Goal: Transaction & Acquisition: Book appointment/travel/reservation

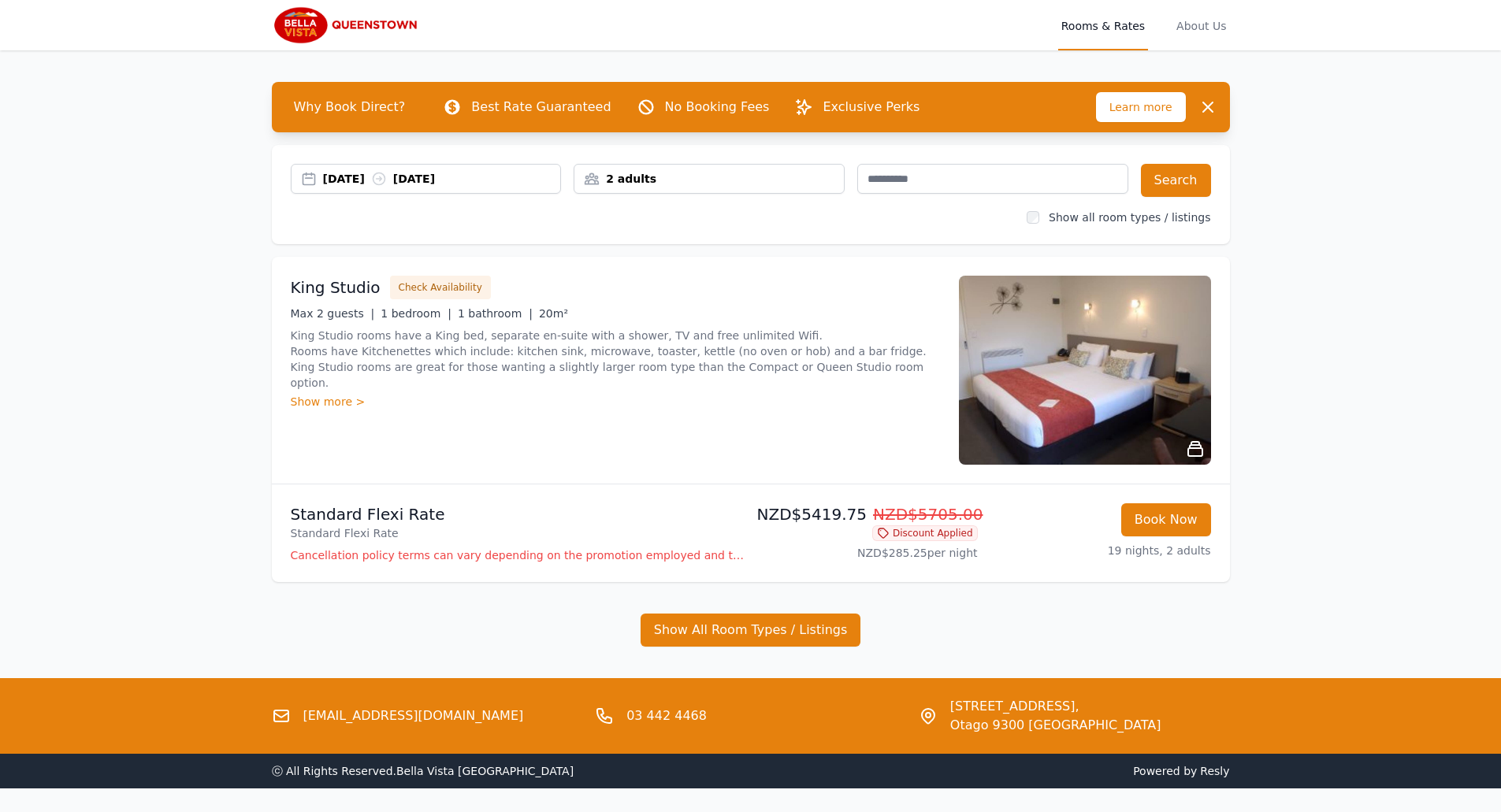
click at [347, 169] on div "[DATE] [DATE]" at bounding box center [426, 179] width 271 height 30
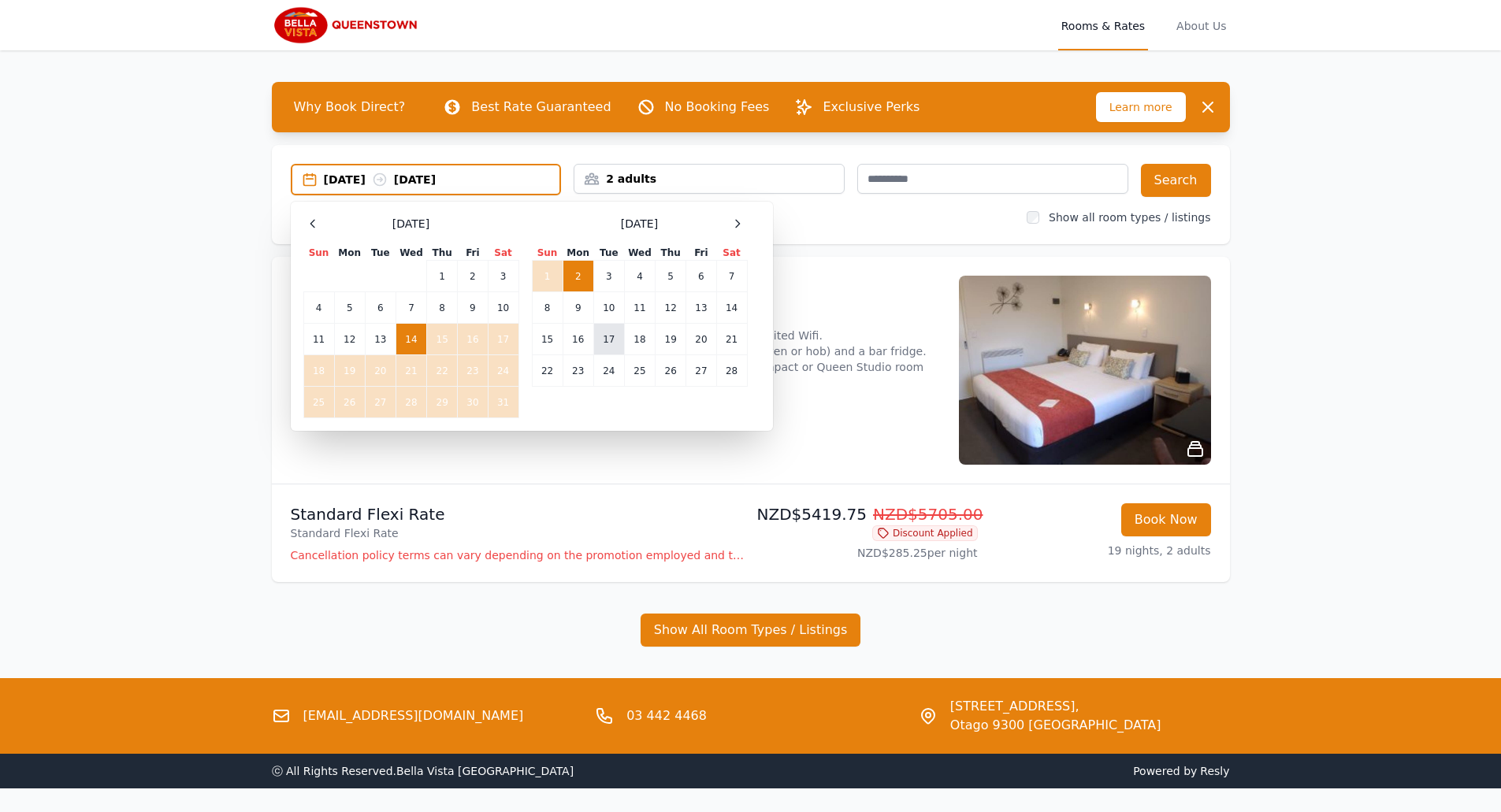
click at [605, 338] on td "17" at bounding box center [609, 339] width 31 height 31
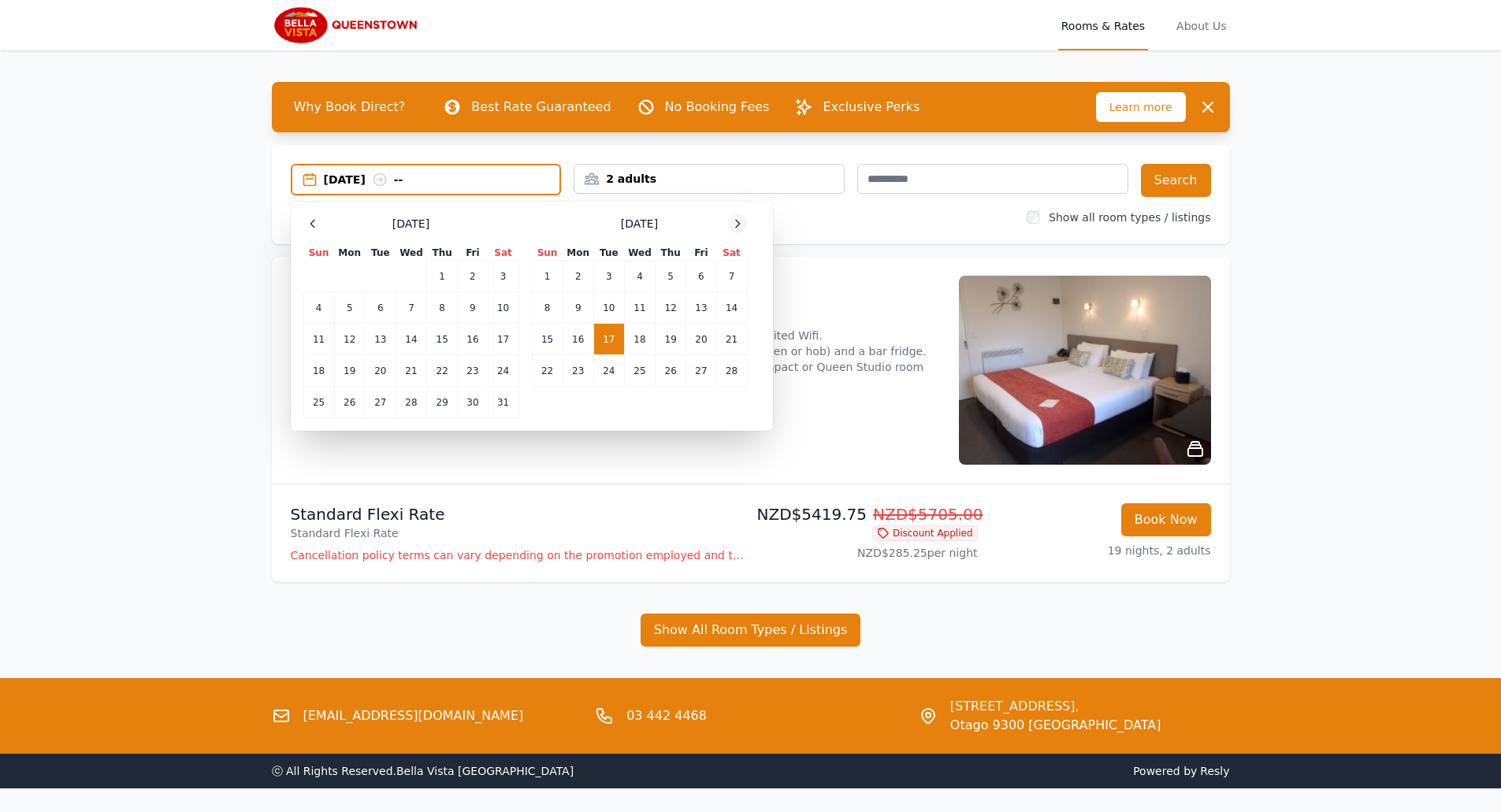
click at [737, 223] on icon at bounding box center [737, 224] width 13 height 13
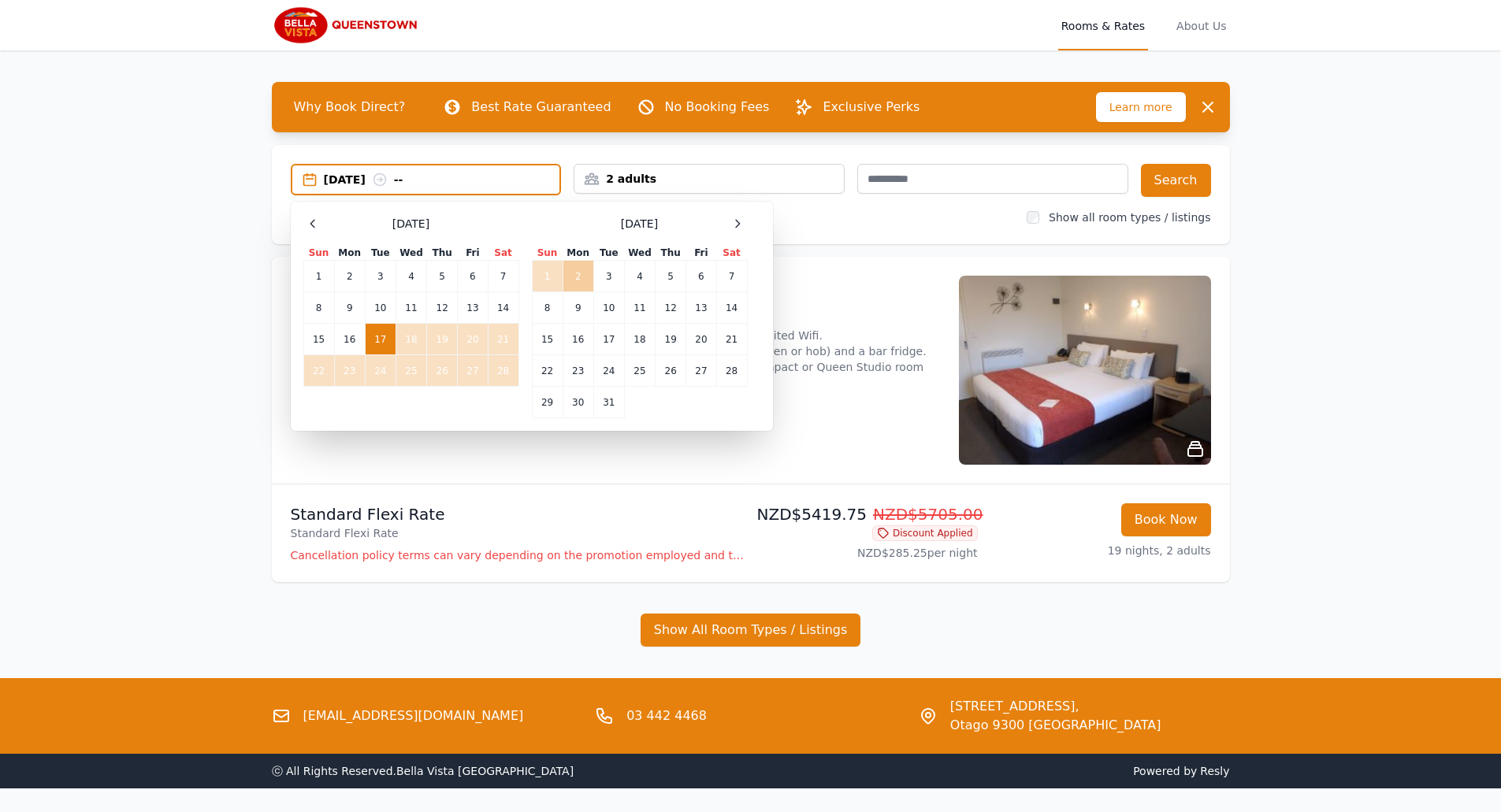
click at [575, 273] on td "2" at bounding box center [578, 276] width 31 height 31
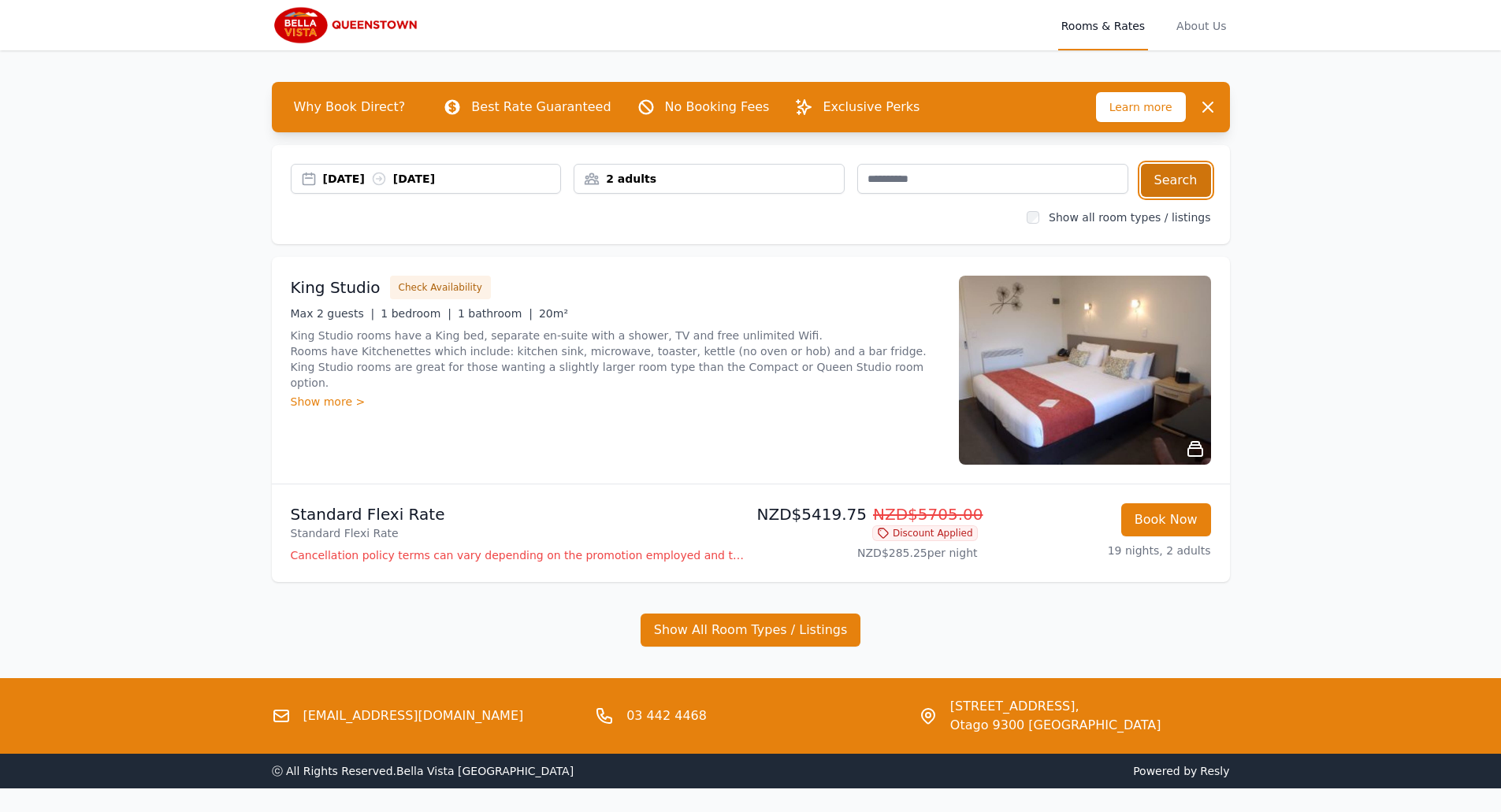
click at [1182, 176] on button "Search" at bounding box center [1176, 181] width 70 height 33
click at [328, 175] on div "[DATE] [DATE]" at bounding box center [442, 179] width 238 height 16
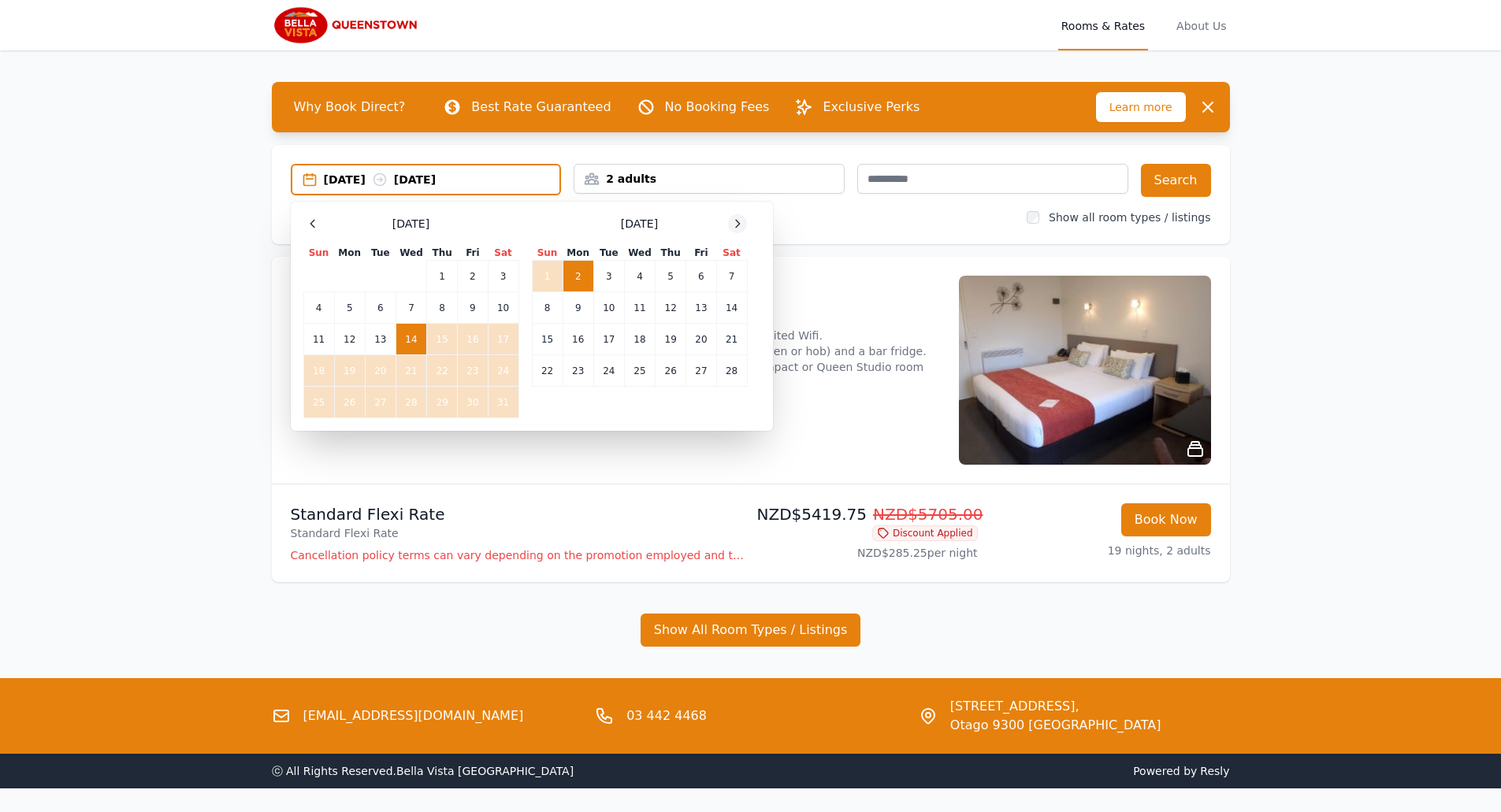
click at [740, 225] on icon at bounding box center [738, 223] width 4 height 7
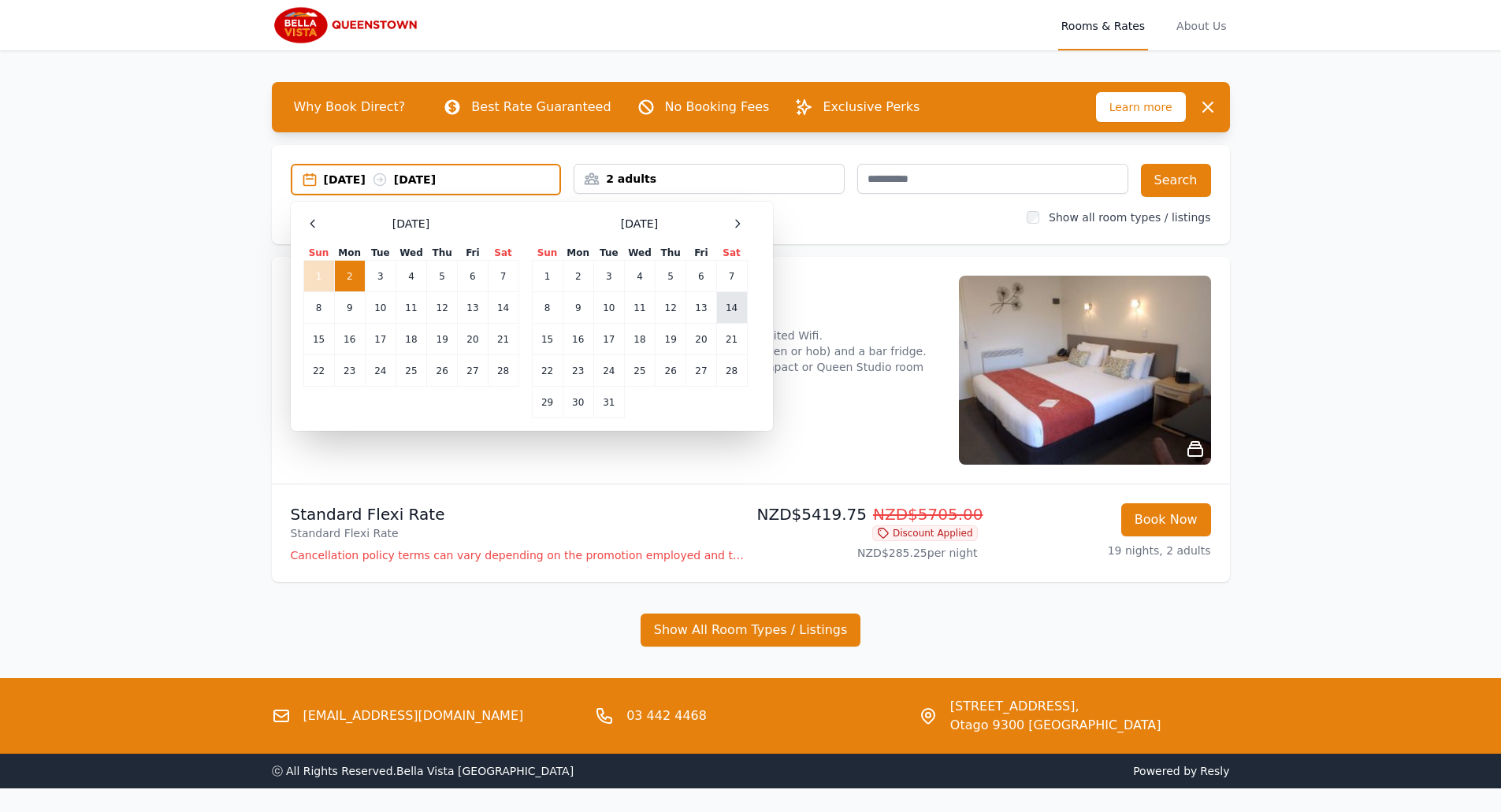
click at [739, 309] on td "14" at bounding box center [732, 308] width 31 height 31
click at [739, 222] on icon at bounding box center [738, 223] width 4 height 7
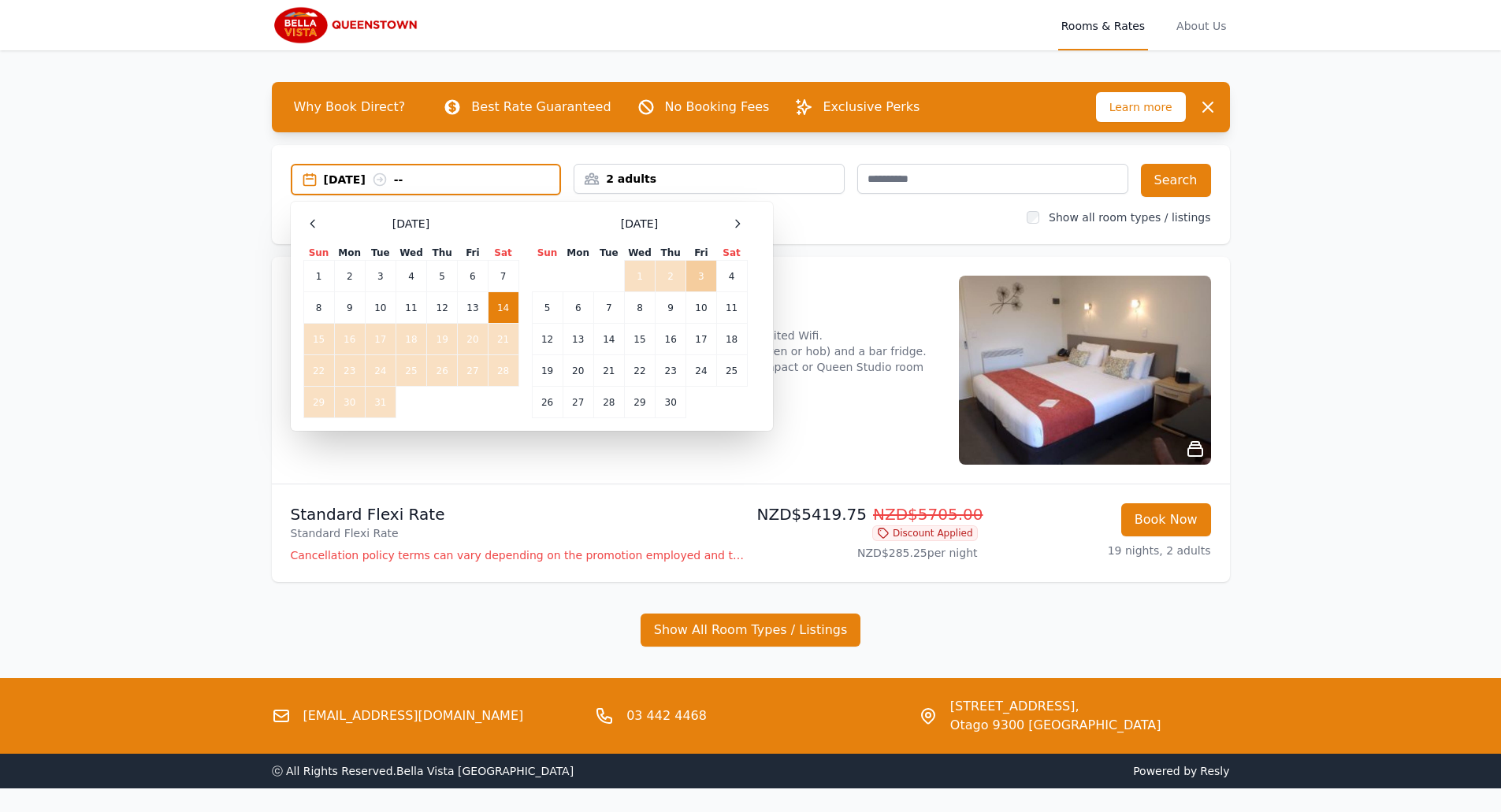
click at [704, 274] on td "3" at bounding box center [701, 276] width 30 height 31
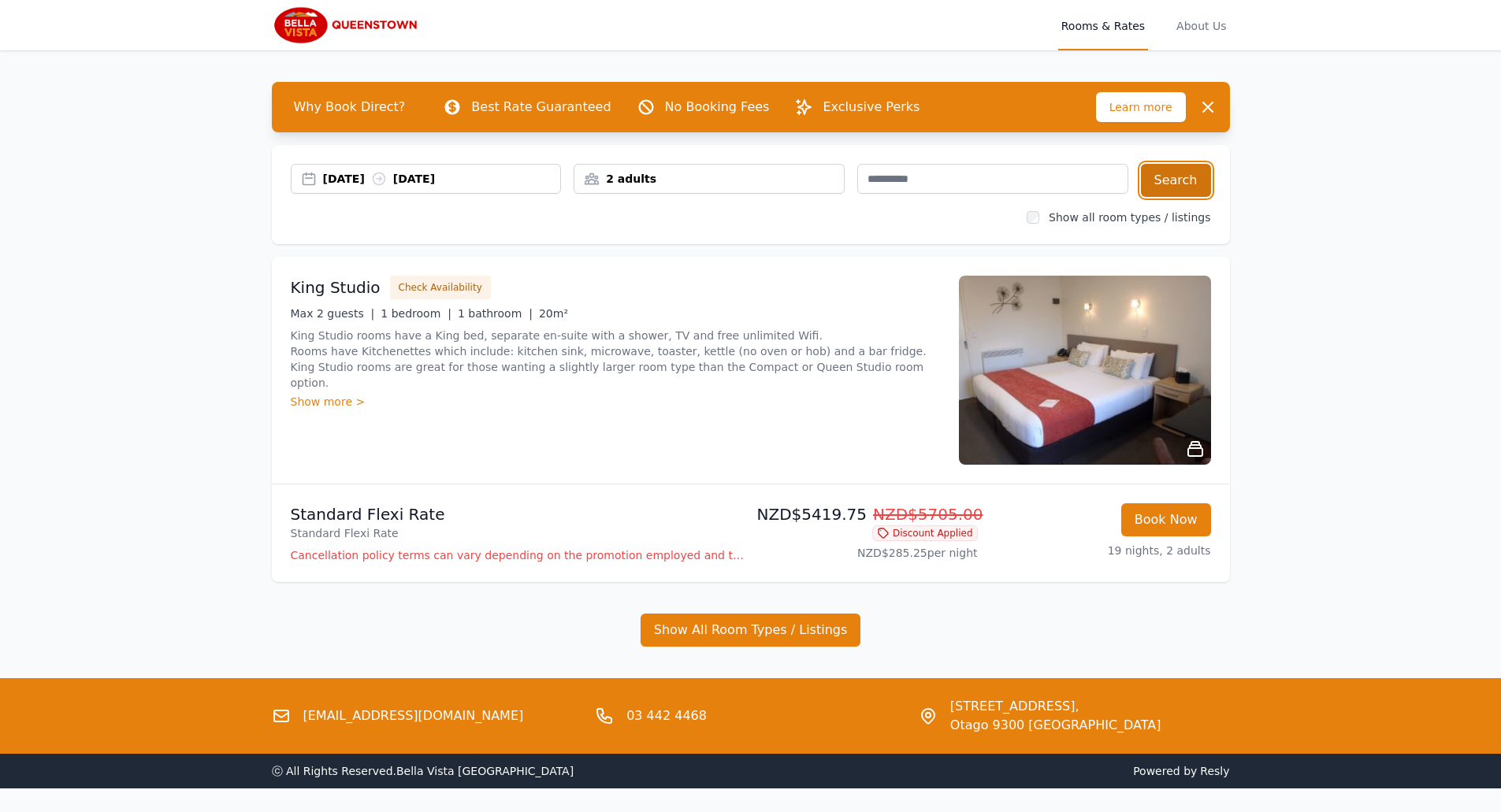
click at [1173, 184] on button "Search" at bounding box center [1176, 181] width 70 height 33
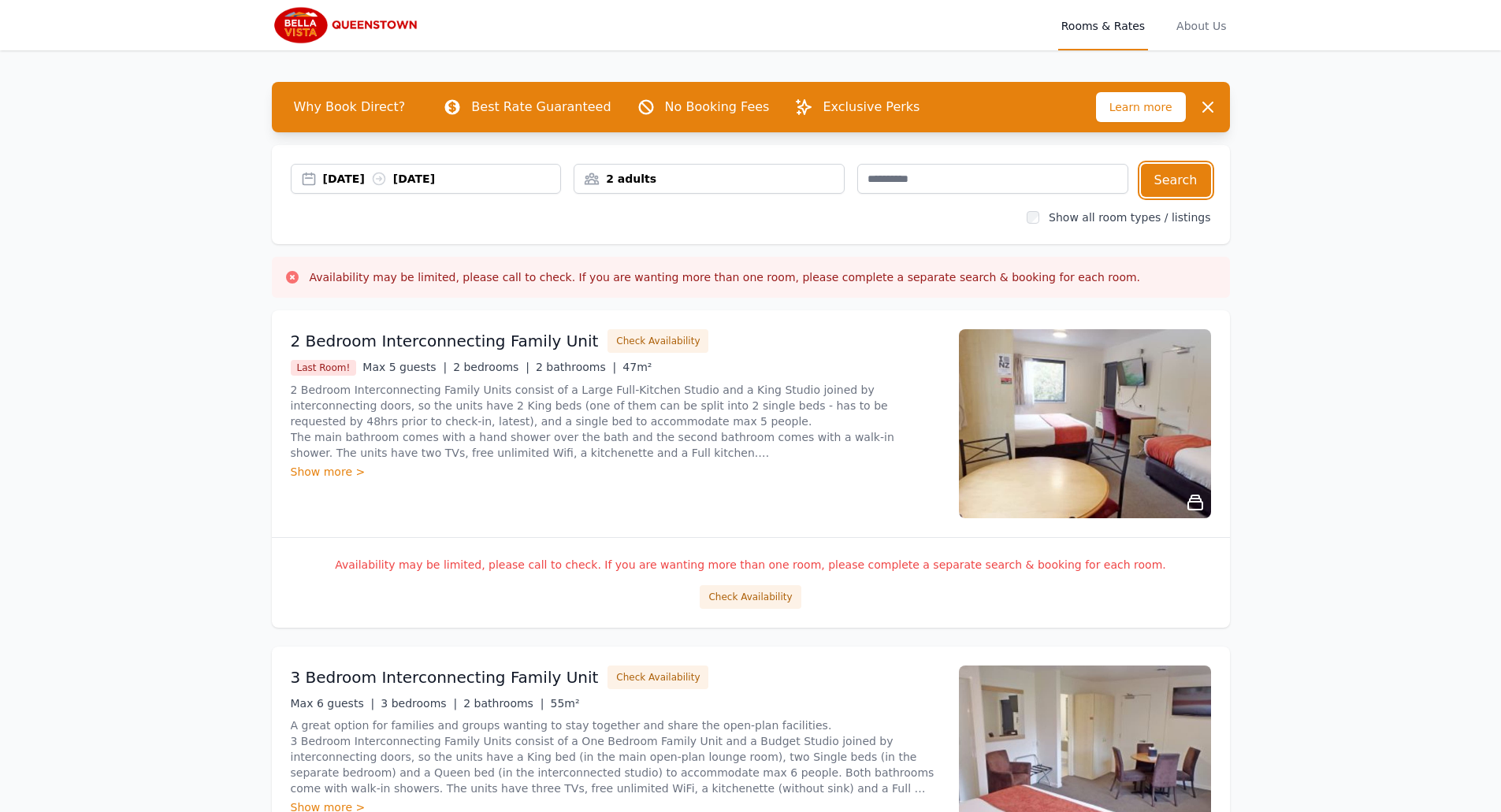
click at [372, 180] on div "14 Mar 2026 03 Apr 2026" at bounding box center [442, 179] width 238 height 16
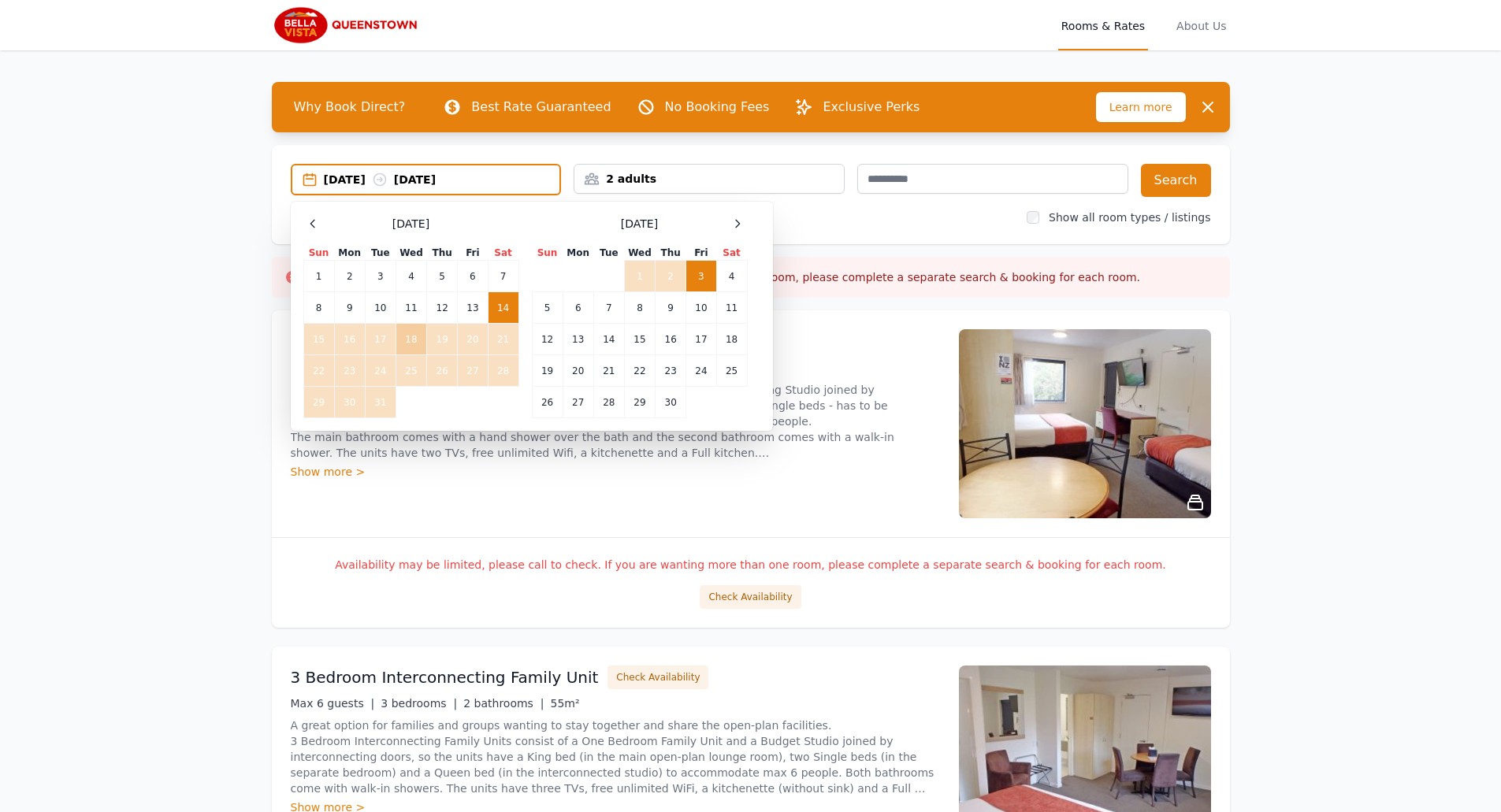
click at [413, 339] on td "18" at bounding box center [411, 339] width 31 height 31
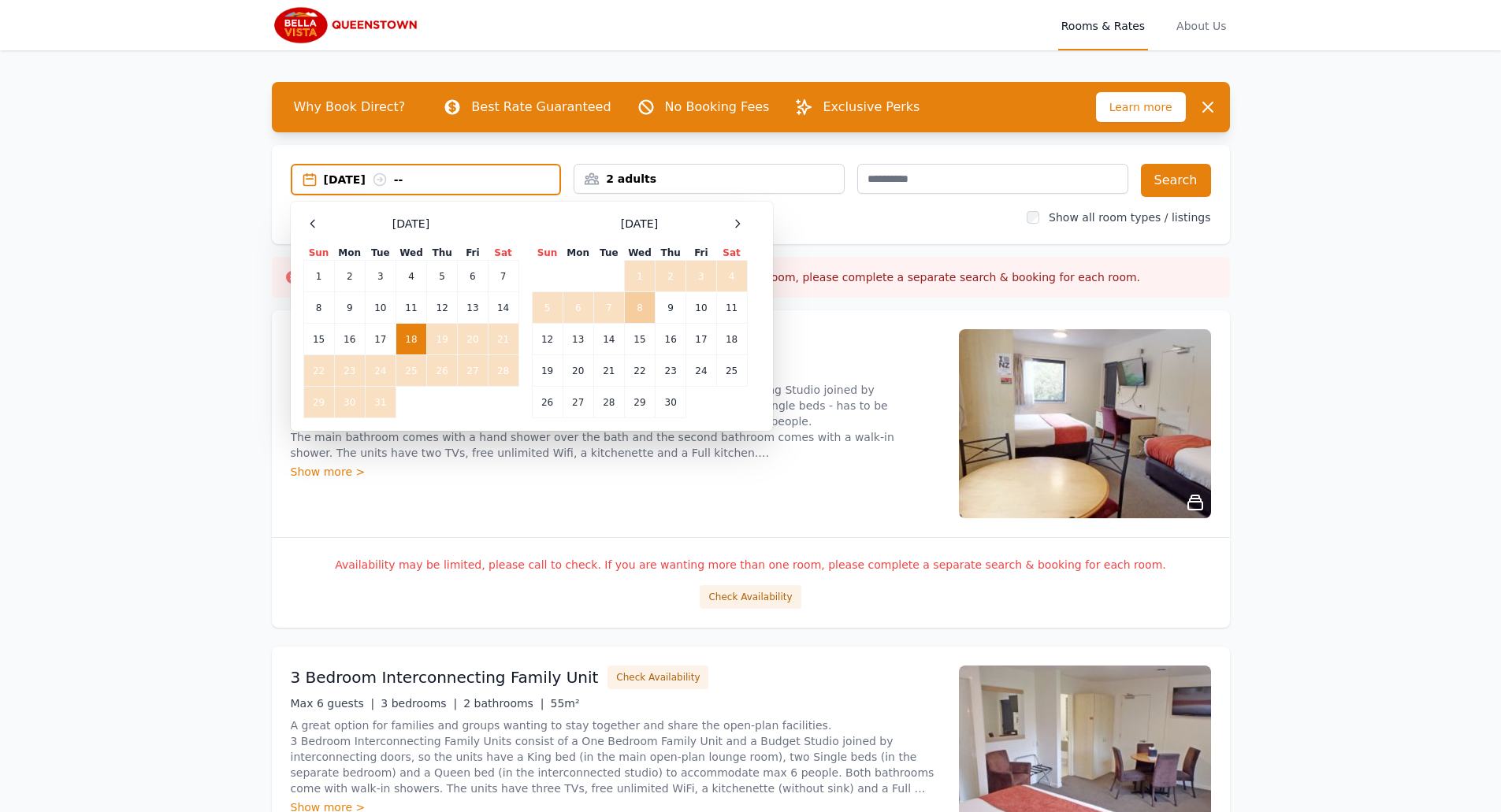
click at [637, 313] on td "8" at bounding box center [640, 308] width 31 height 31
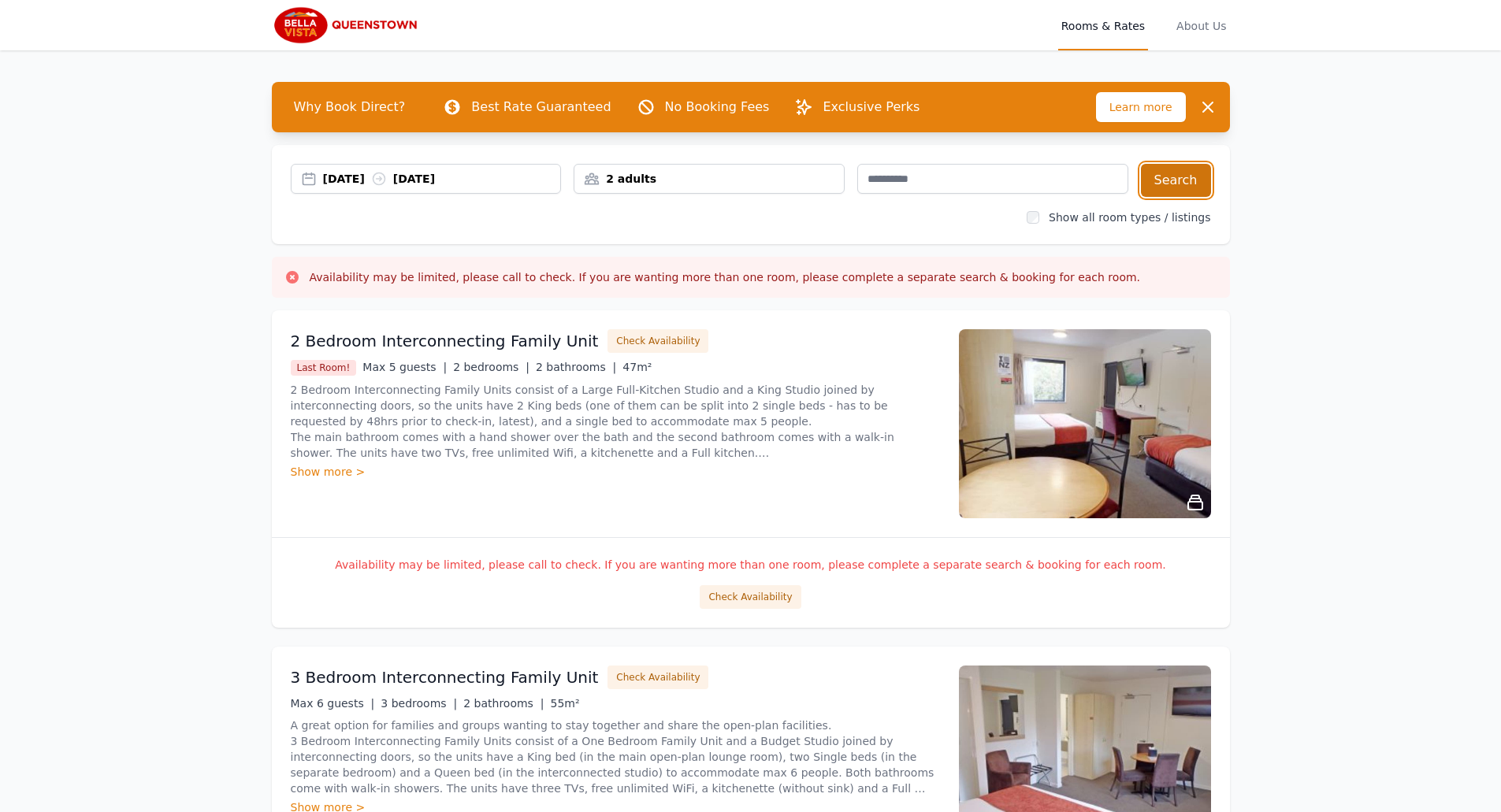
click at [1176, 179] on button "Search" at bounding box center [1176, 181] width 70 height 33
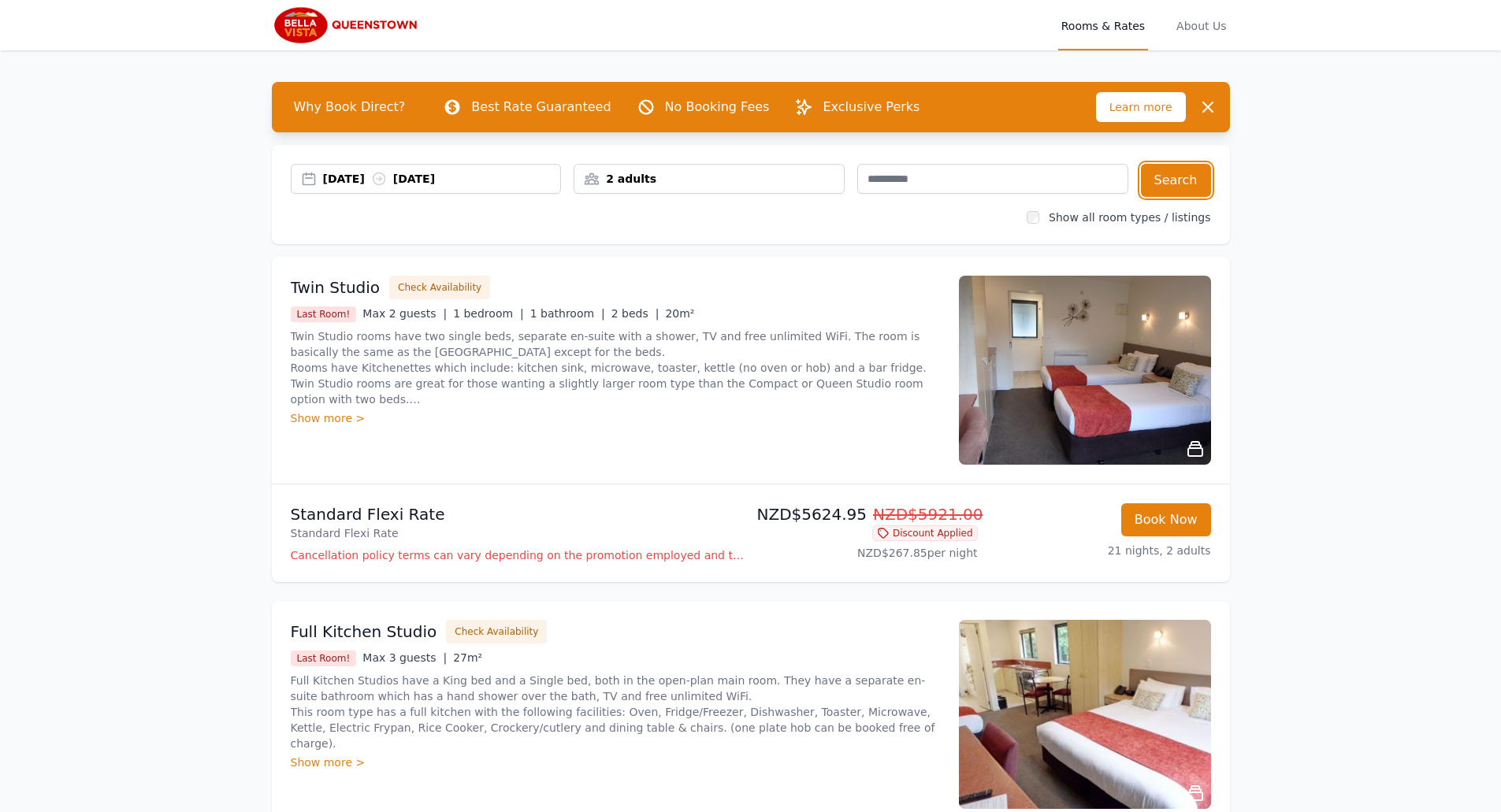
click at [328, 178] on div "18 Mar 2026 08 Apr 2026" at bounding box center [442, 179] width 238 height 16
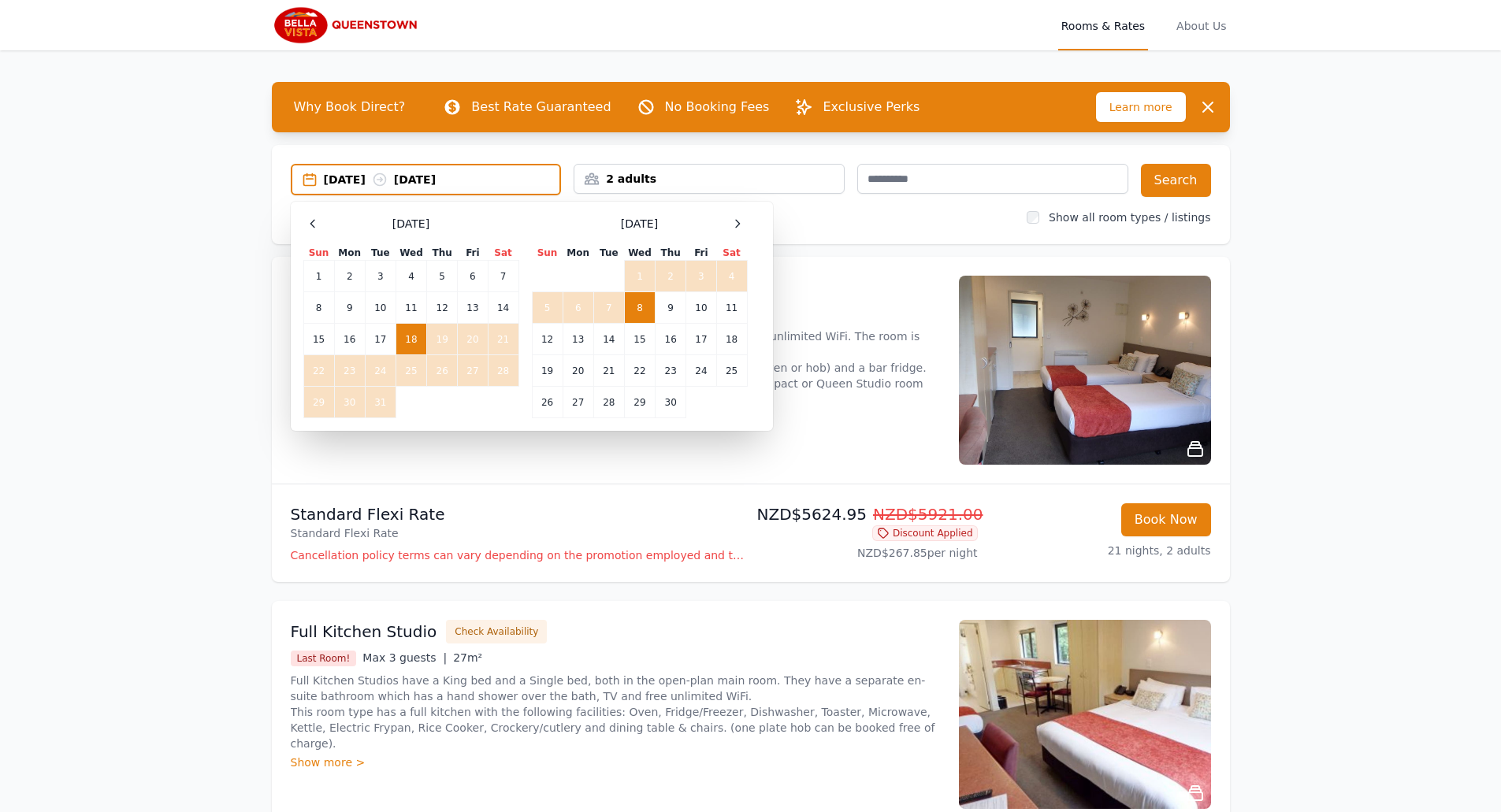
click at [639, 307] on td "8" at bounding box center [640, 308] width 31 height 31
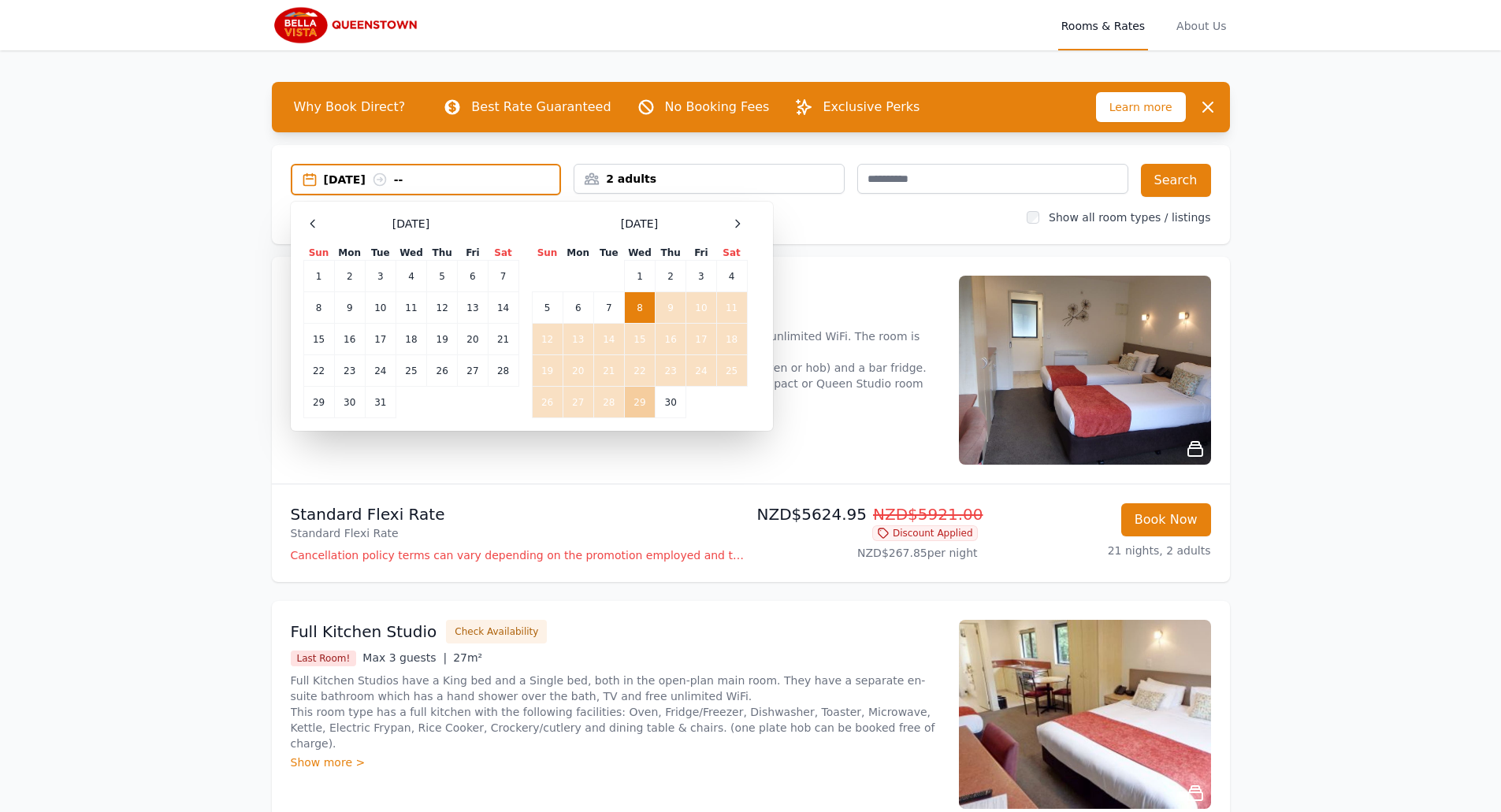
click at [639, 399] on td "29" at bounding box center [640, 403] width 31 height 31
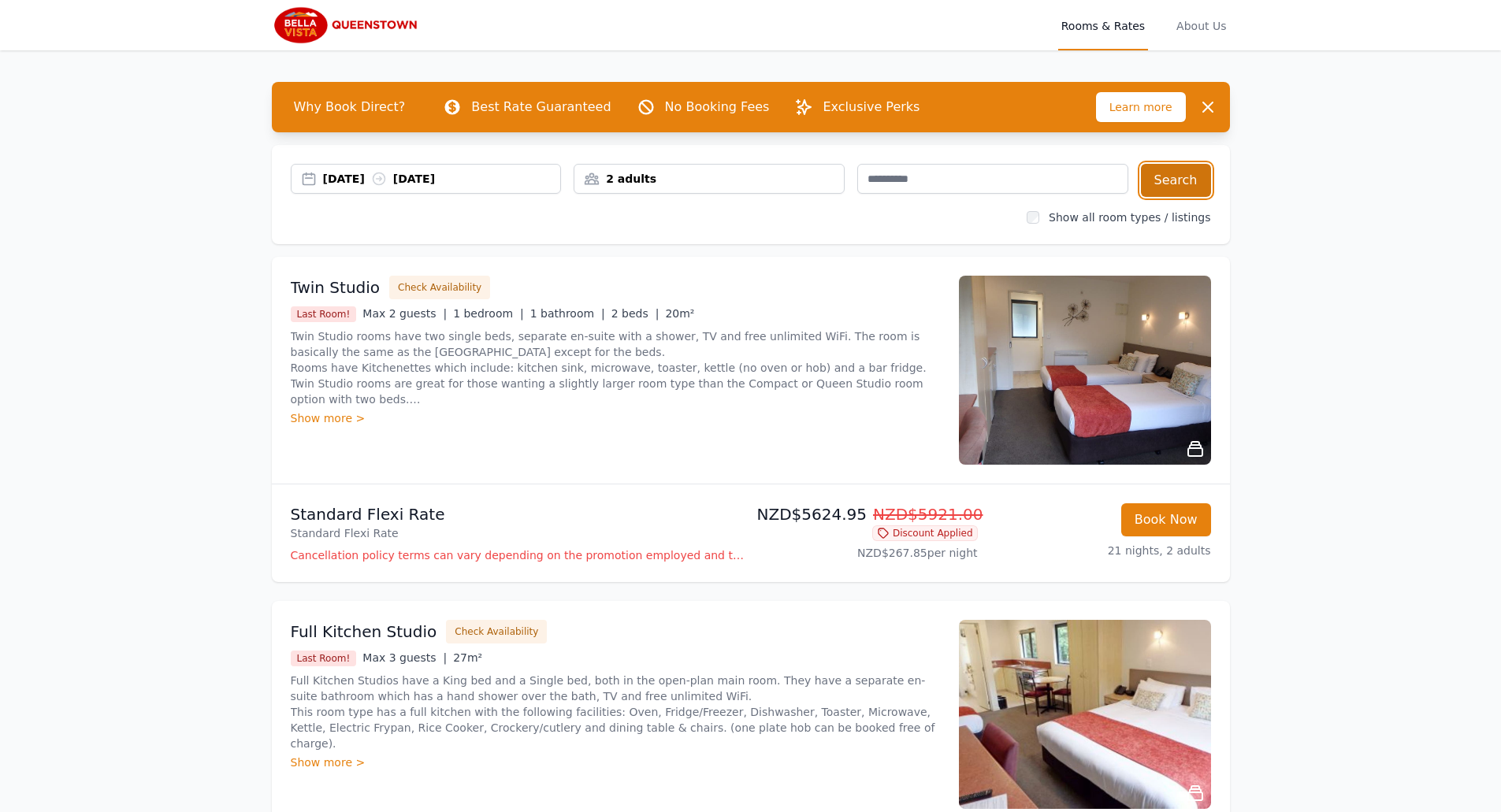
click at [1179, 183] on button "Search" at bounding box center [1176, 181] width 70 height 33
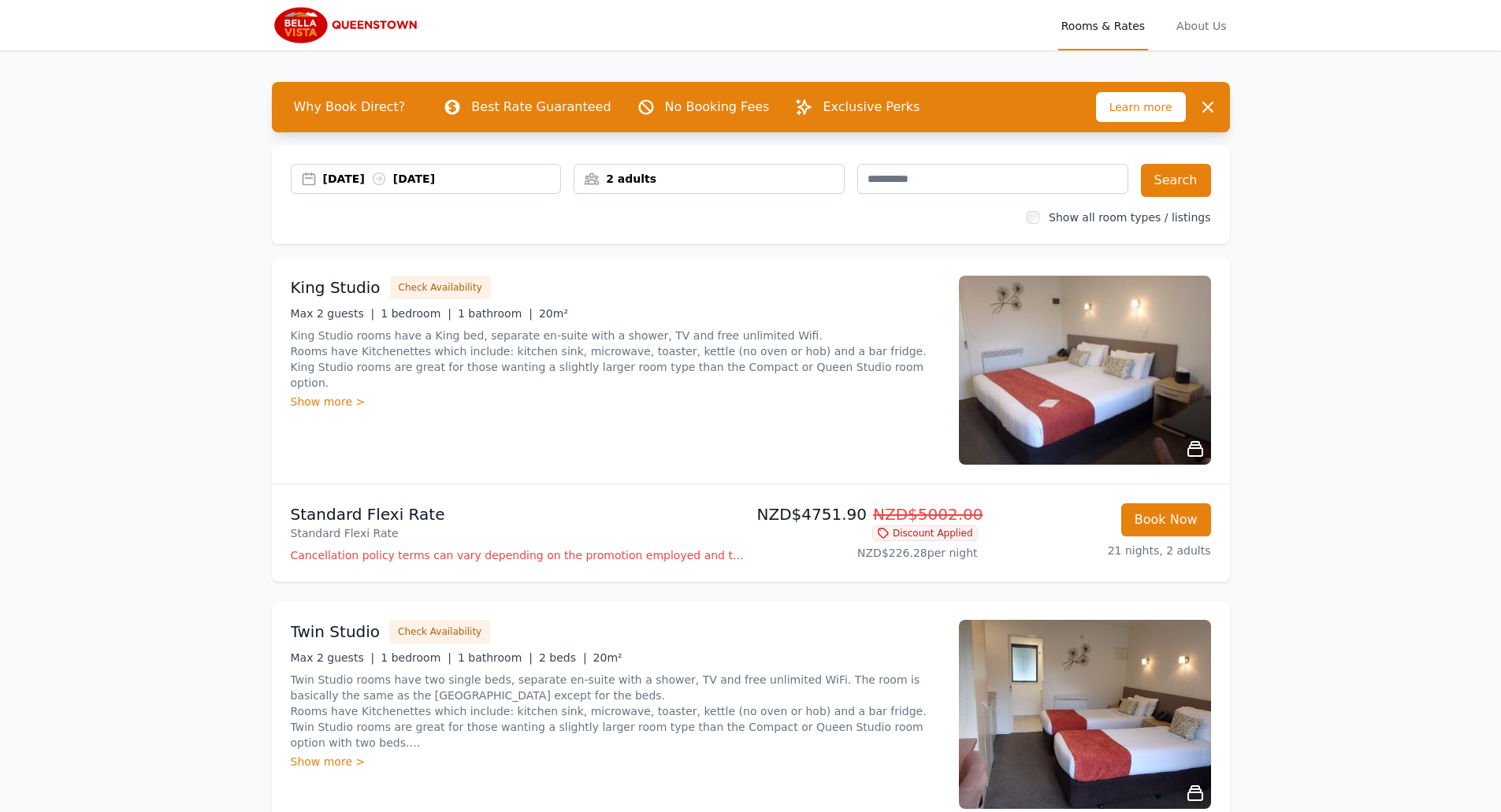
click at [371, 554] on p "Cancellation policy terms can vary depending on the promotion employed and the …" at bounding box center [518, 555] width 454 height 16
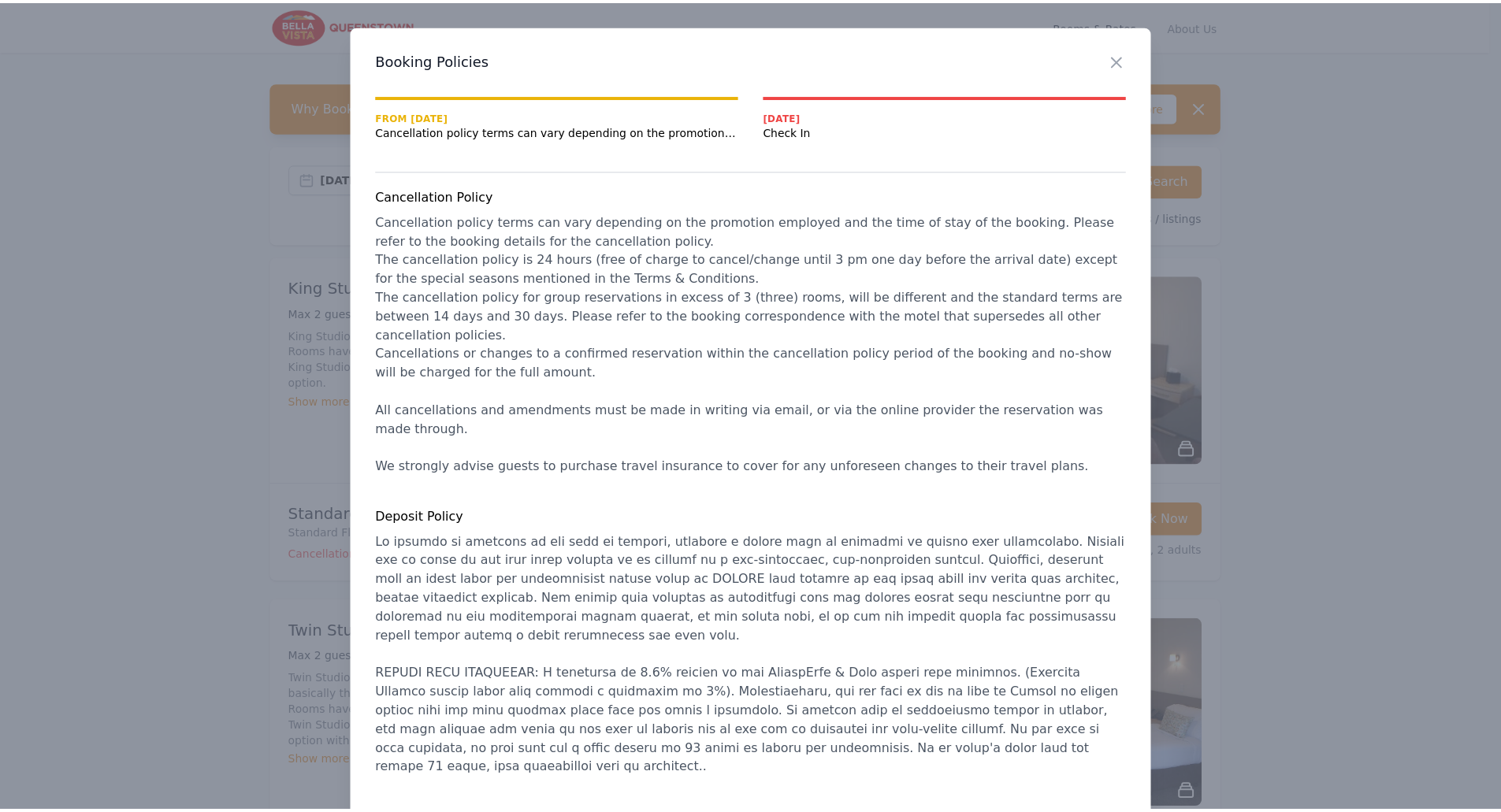
scroll to position [36, 0]
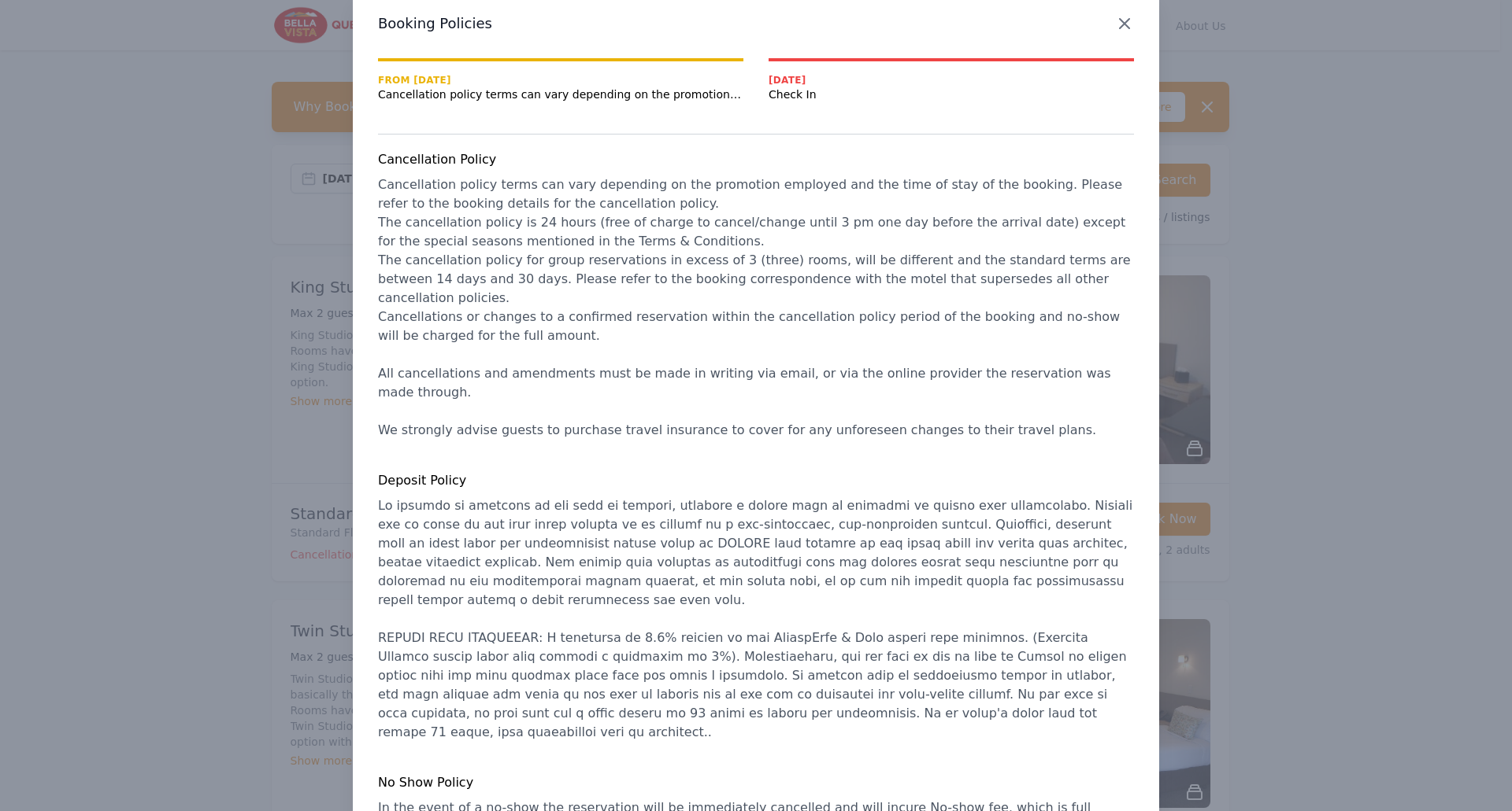
click at [1119, 18] on icon "button" at bounding box center [1123, 23] width 18 height 18
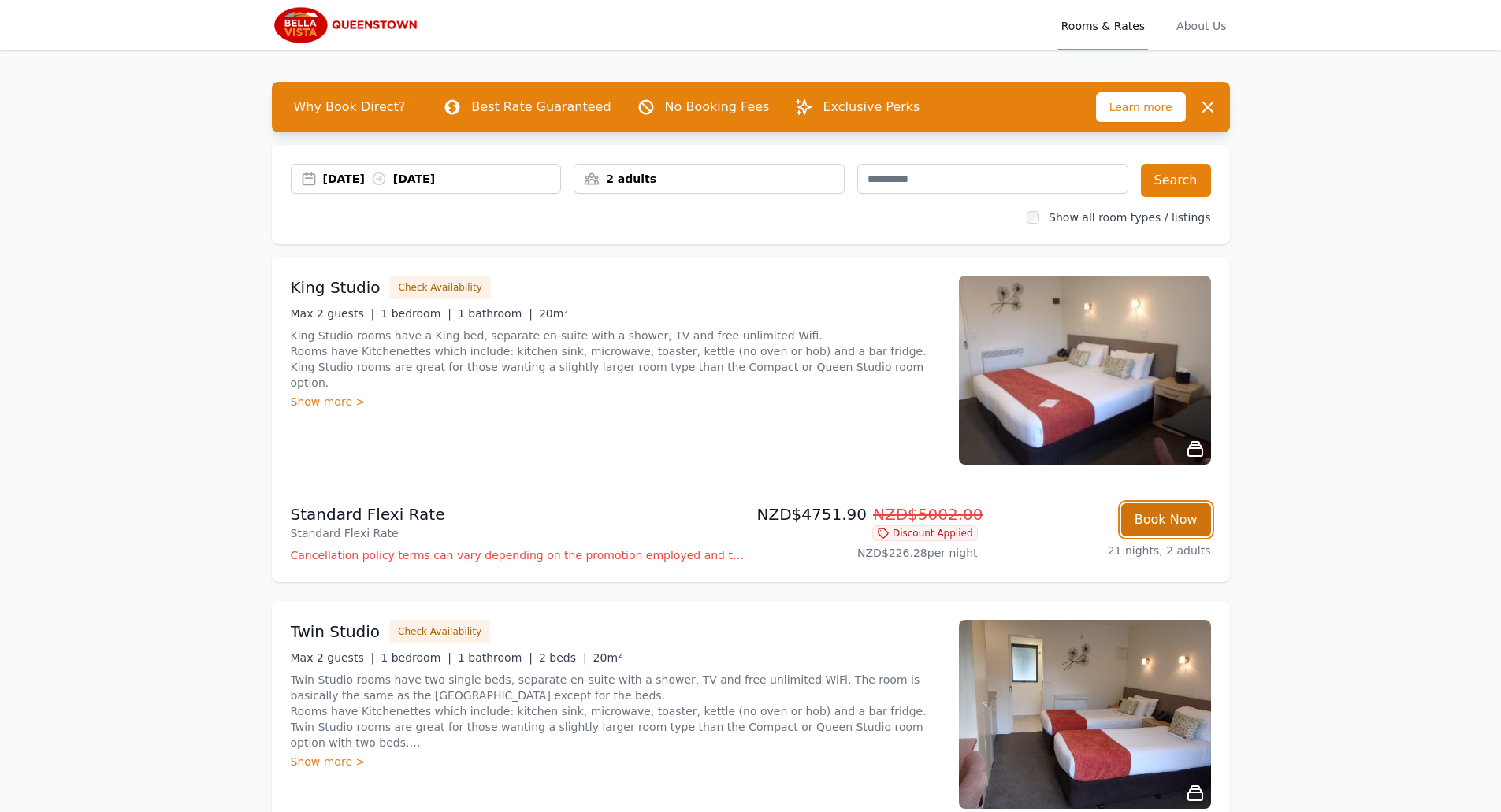
click at [1180, 520] on button "Book Now" at bounding box center [1166, 520] width 89 height 33
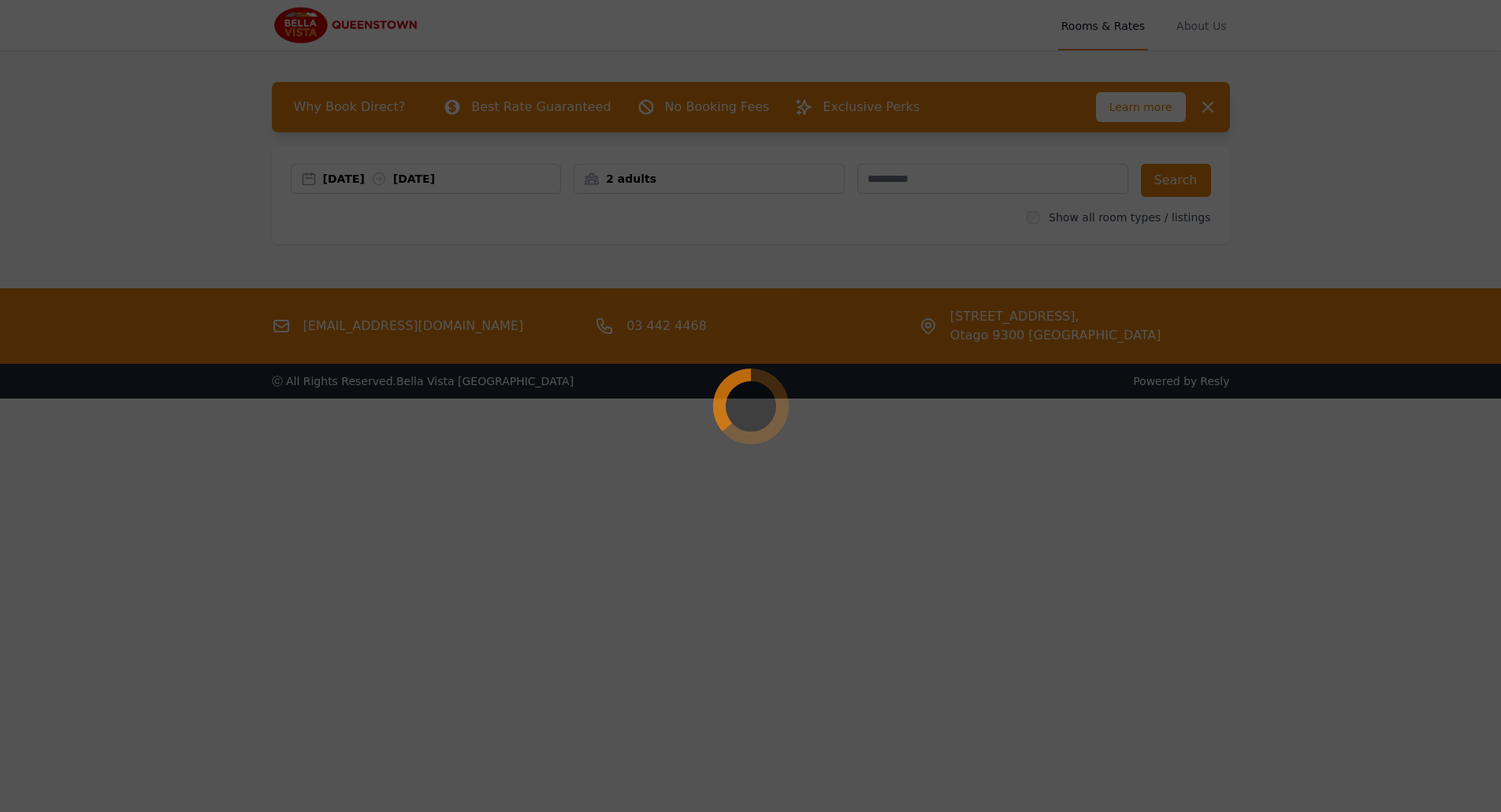
select select "**"
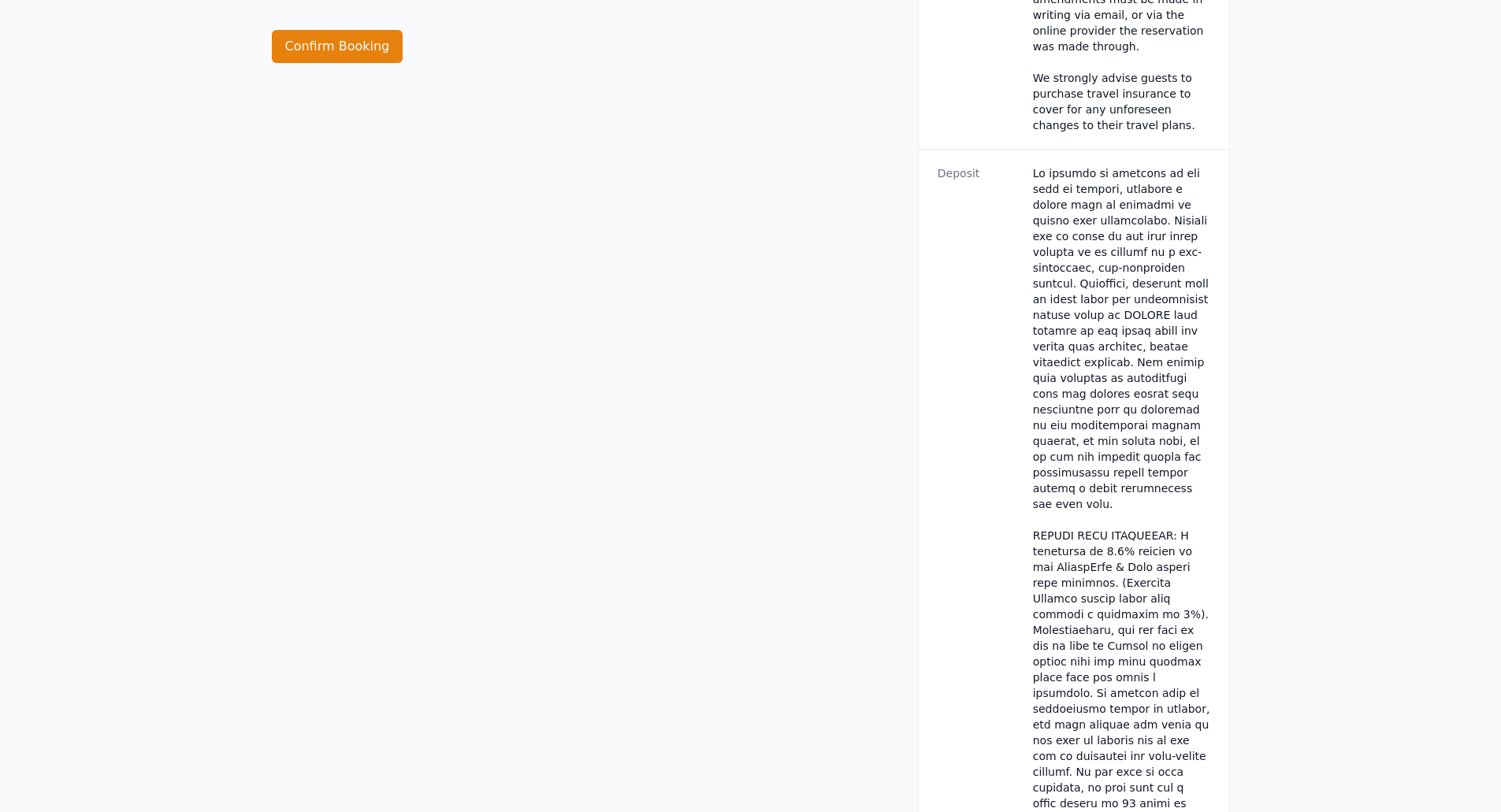
scroll to position [1182, 0]
